Goal: Task Accomplishment & Management: Manage account settings

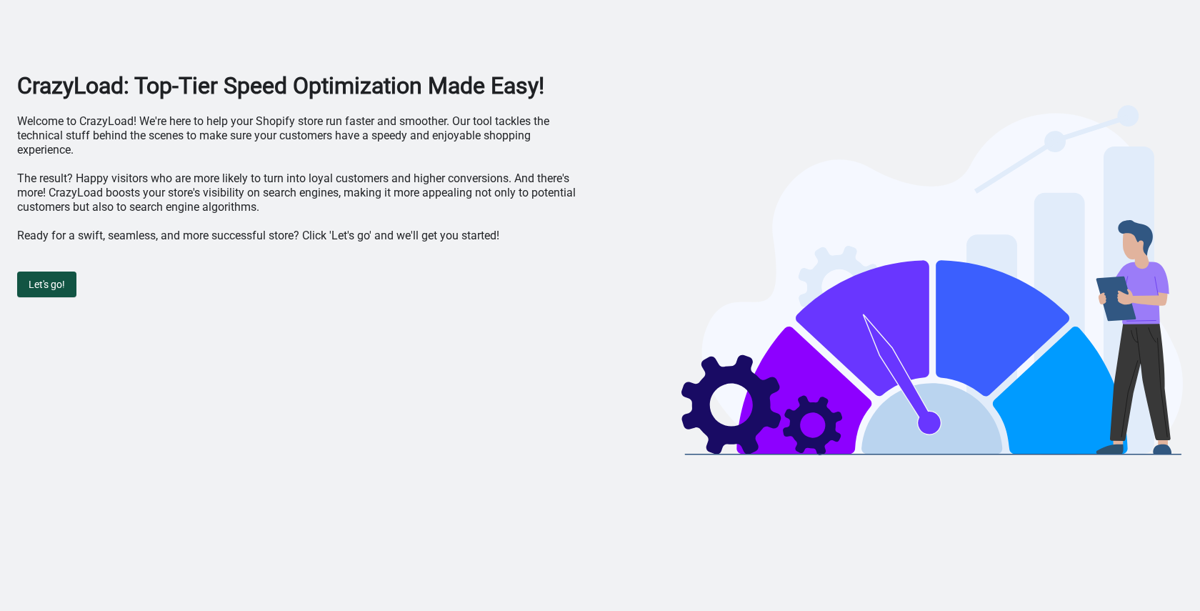
click at [38, 286] on span "Let's go!" at bounding box center [47, 284] width 36 height 11
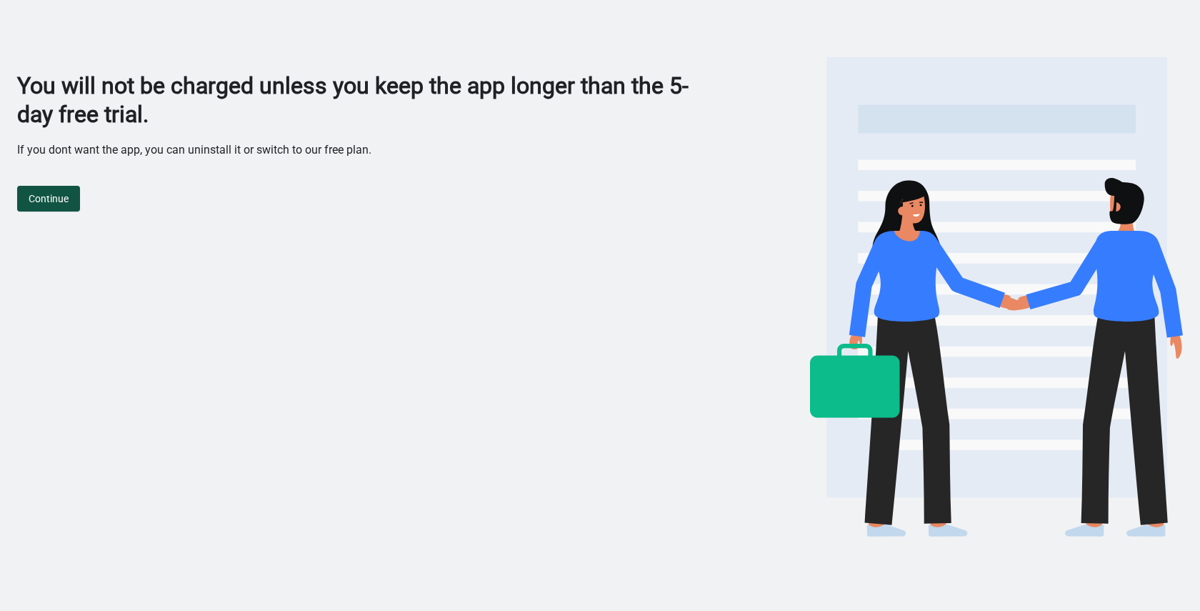
click at [60, 201] on span "Continue" at bounding box center [49, 198] width 40 height 11
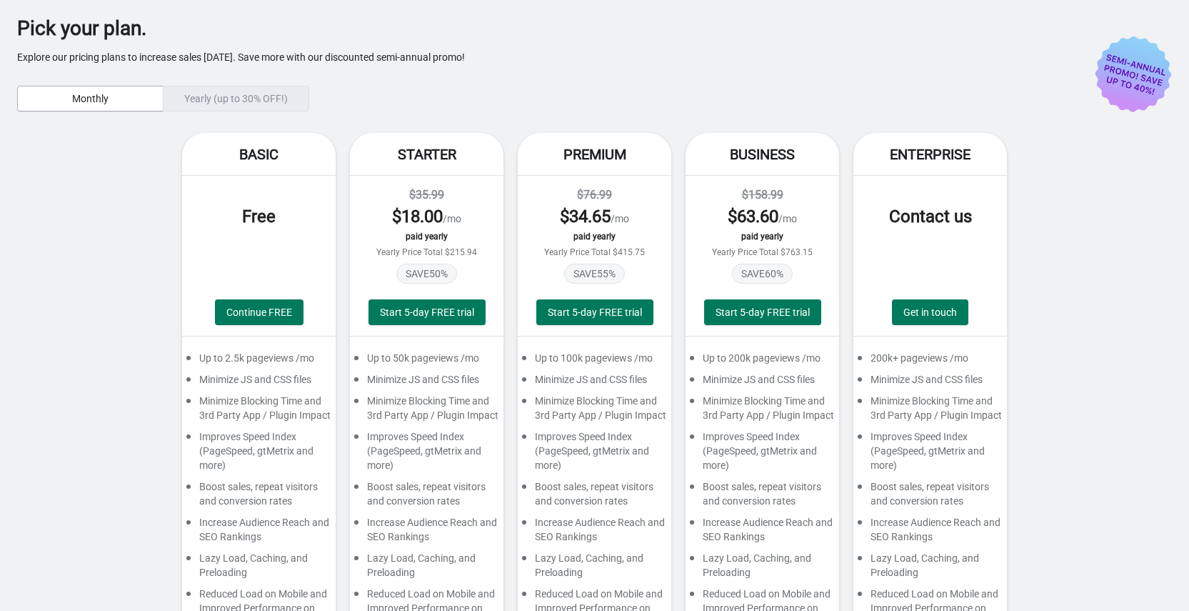
click at [256, 219] on span "Free" at bounding box center [259, 216] width 34 height 20
click at [239, 307] on span "Continue FREE" at bounding box center [259, 311] width 66 height 11
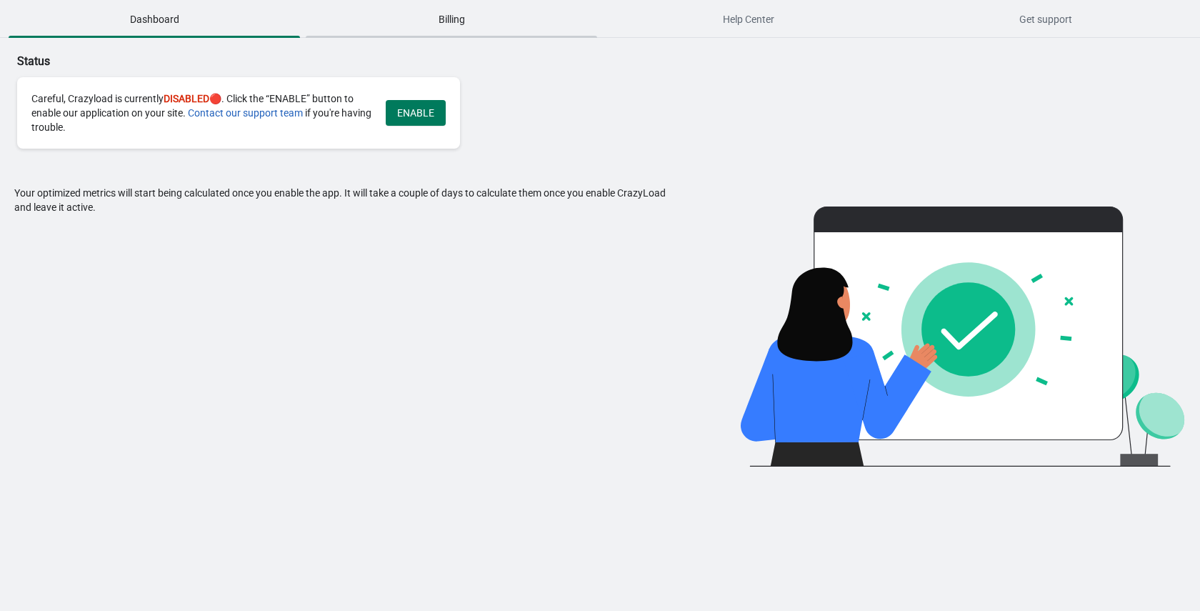
click at [451, 16] on span "Billing" at bounding box center [451, 19] width 291 height 26
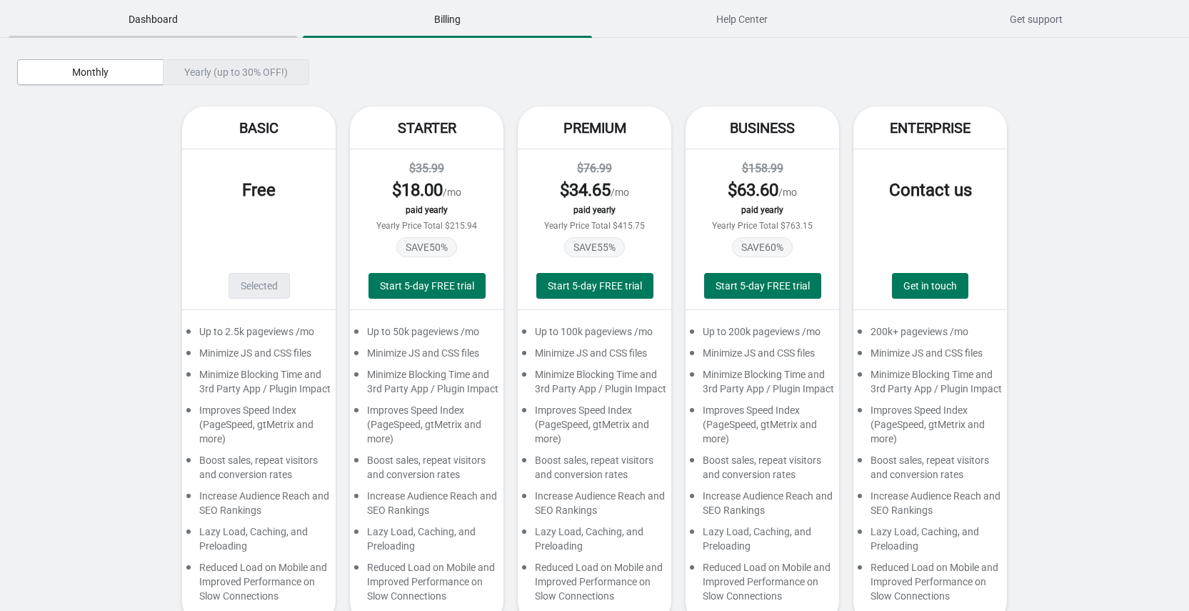
click at [151, 19] on span "Dashboard" at bounding box center [153, 19] width 289 height 26
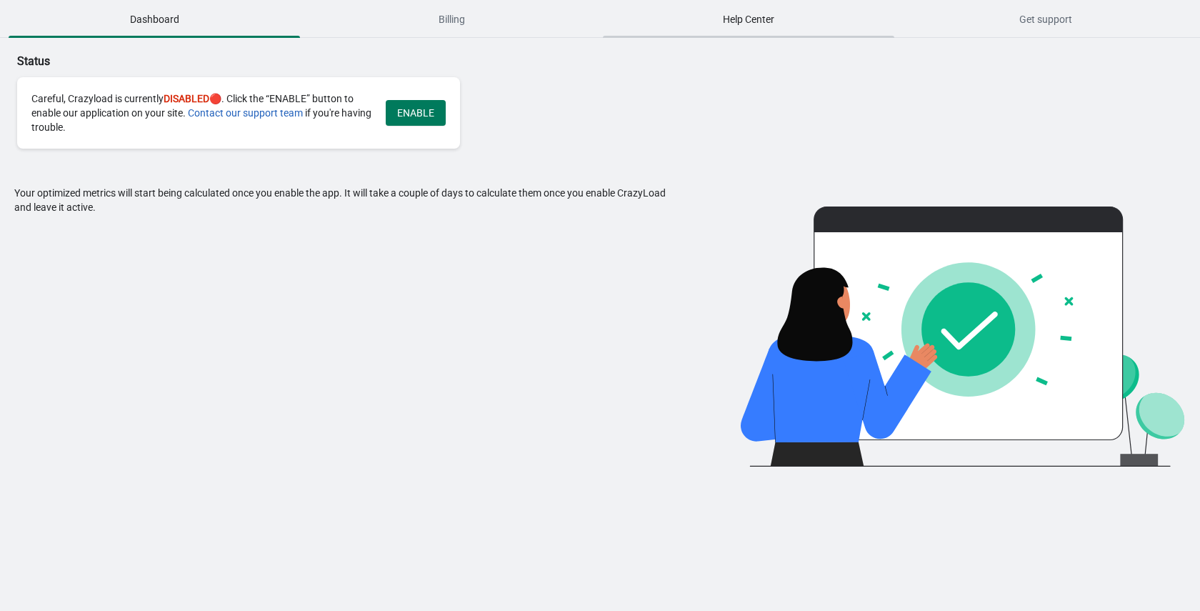
click at [779, 15] on span "Help Center" at bounding box center [748, 19] width 291 height 26
